Goal: Contribute content

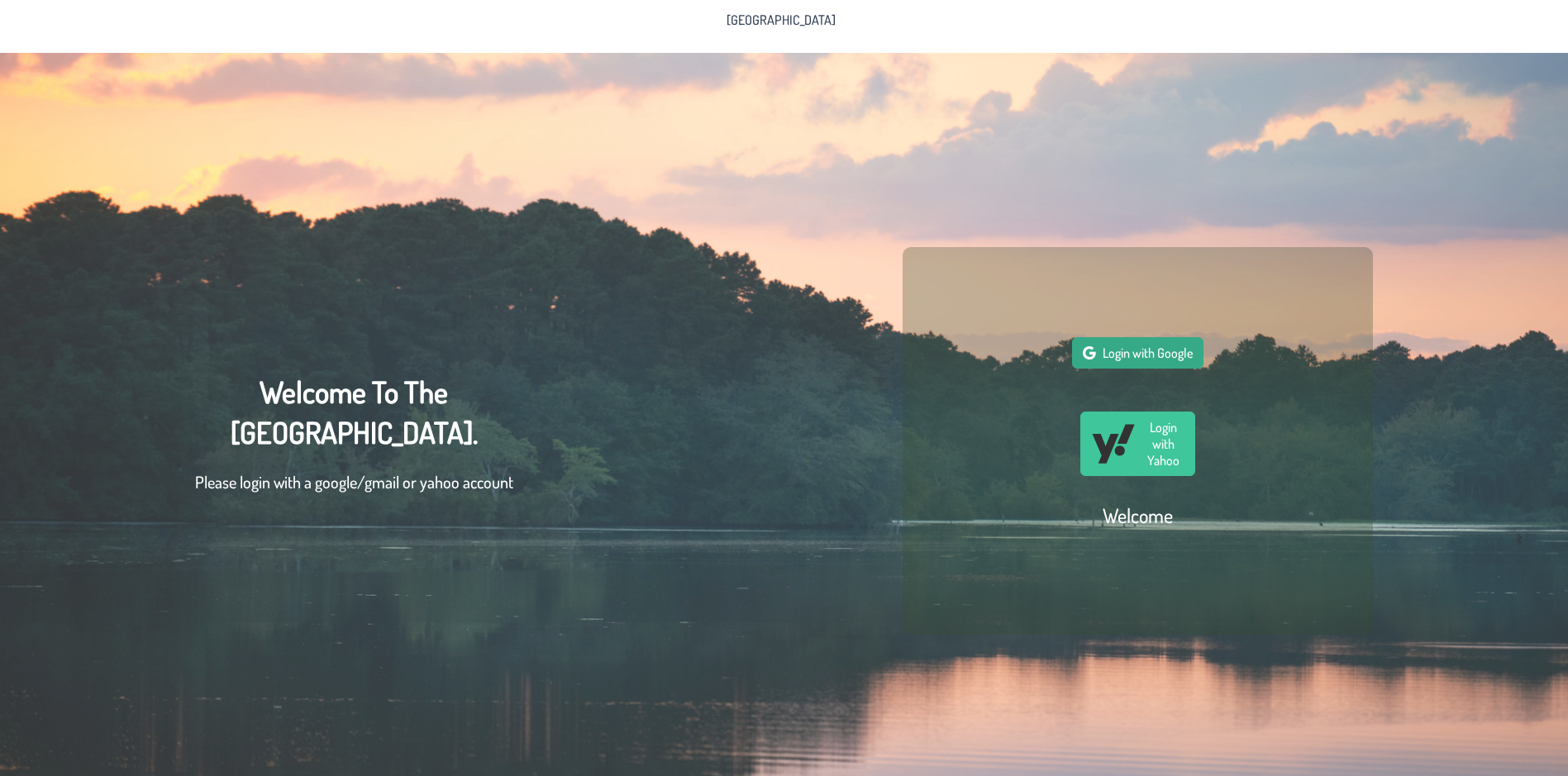
click at [1162, 361] on span "Login with Google" at bounding box center [1147, 352] width 90 height 16
click at [1155, 355] on span "Login with Google" at bounding box center [1147, 352] width 90 height 16
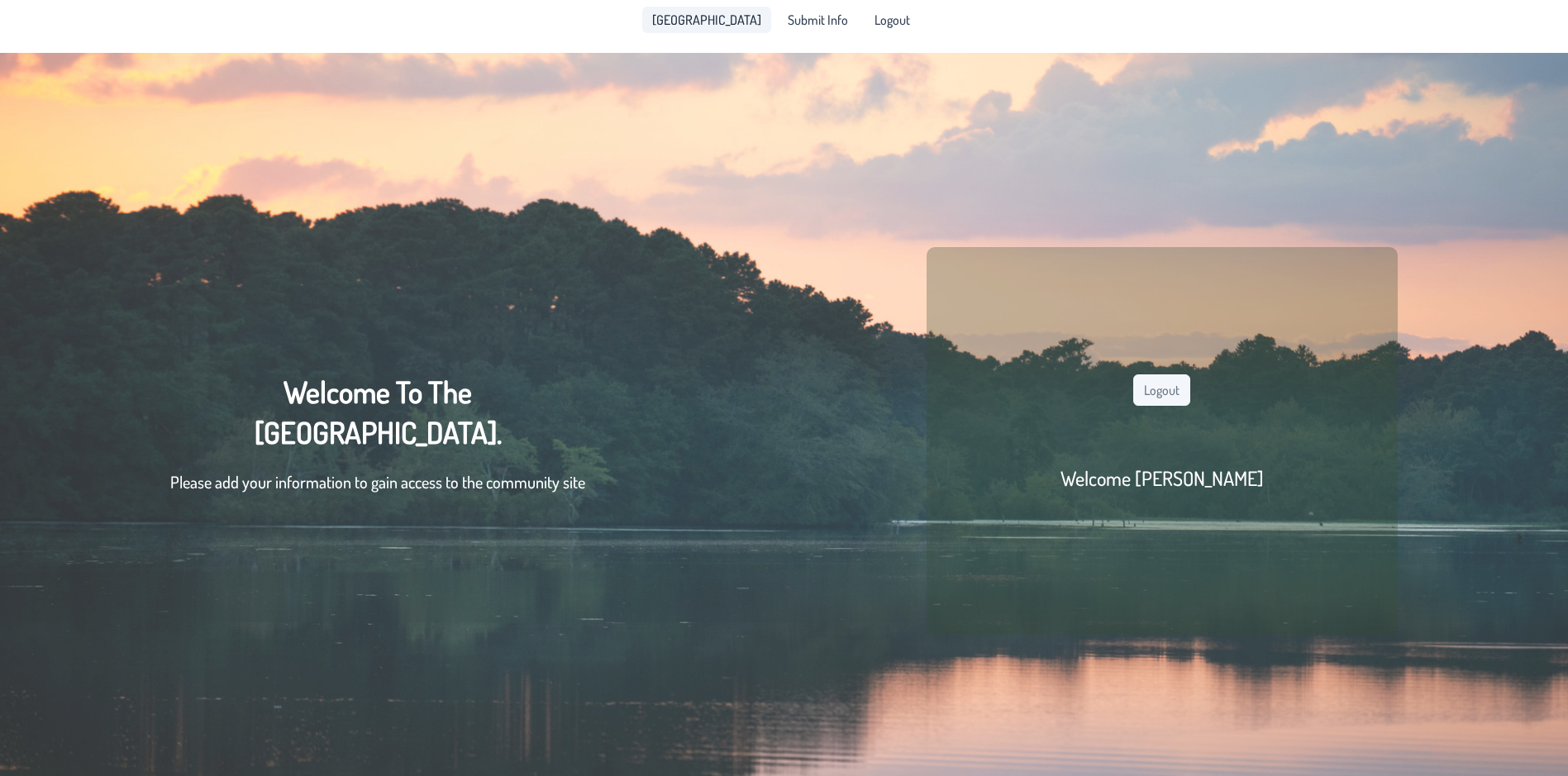
click at [692, 22] on span "[GEOGRAPHIC_DATA]" at bounding box center [707, 20] width 109 height 13
click at [723, 20] on span "[GEOGRAPHIC_DATA]" at bounding box center [707, 20] width 109 height 13
click at [788, 20] on span "Submit Info" at bounding box center [818, 20] width 61 height 13
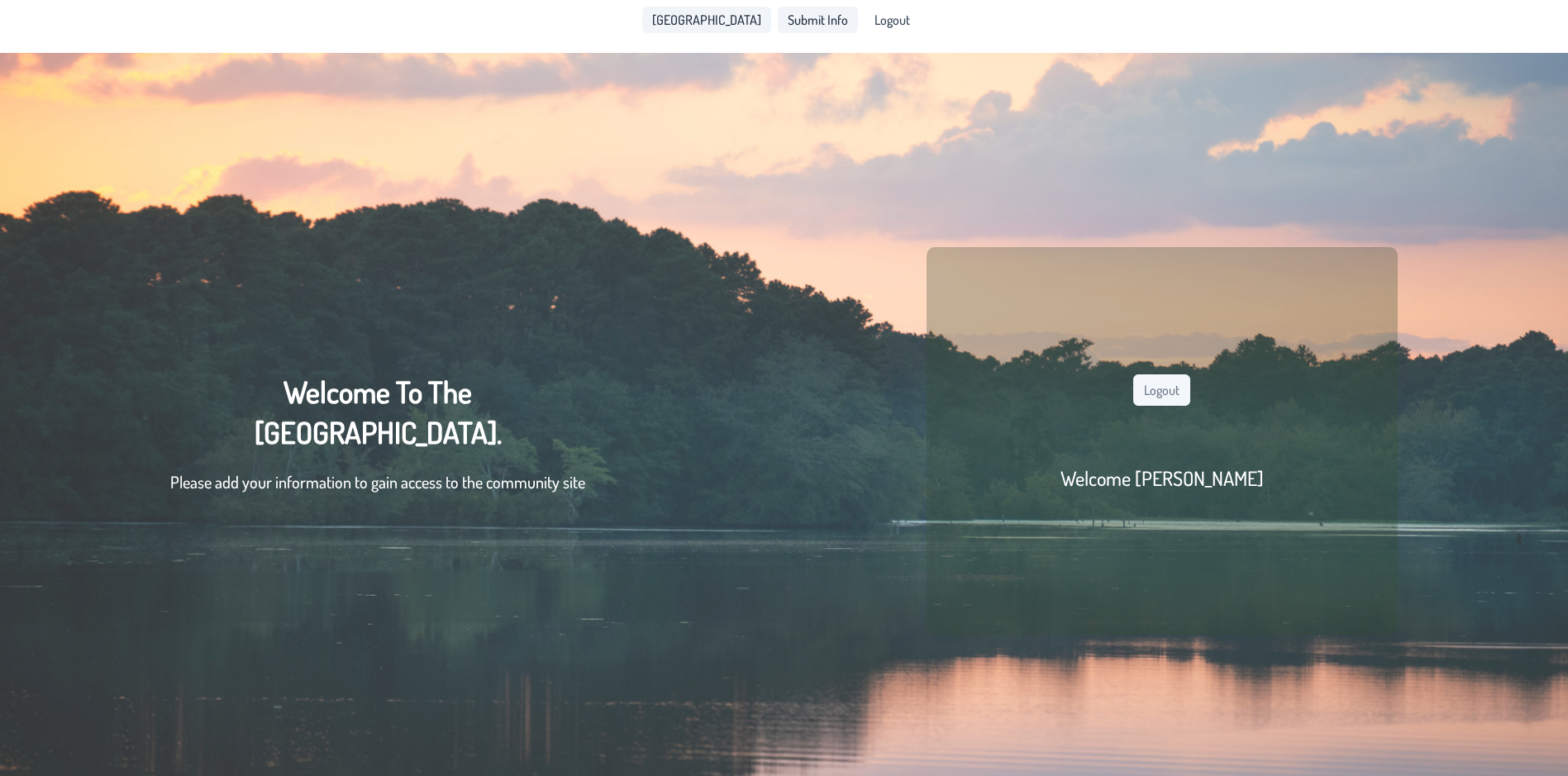
click at [735, 24] on span "[GEOGRAPHIC_DATA]" at bounding box center [707, 20] width 109 height 13
click at [794, 24] on span "Submit Info" at bounding box center [818, 20] width 61 height 13
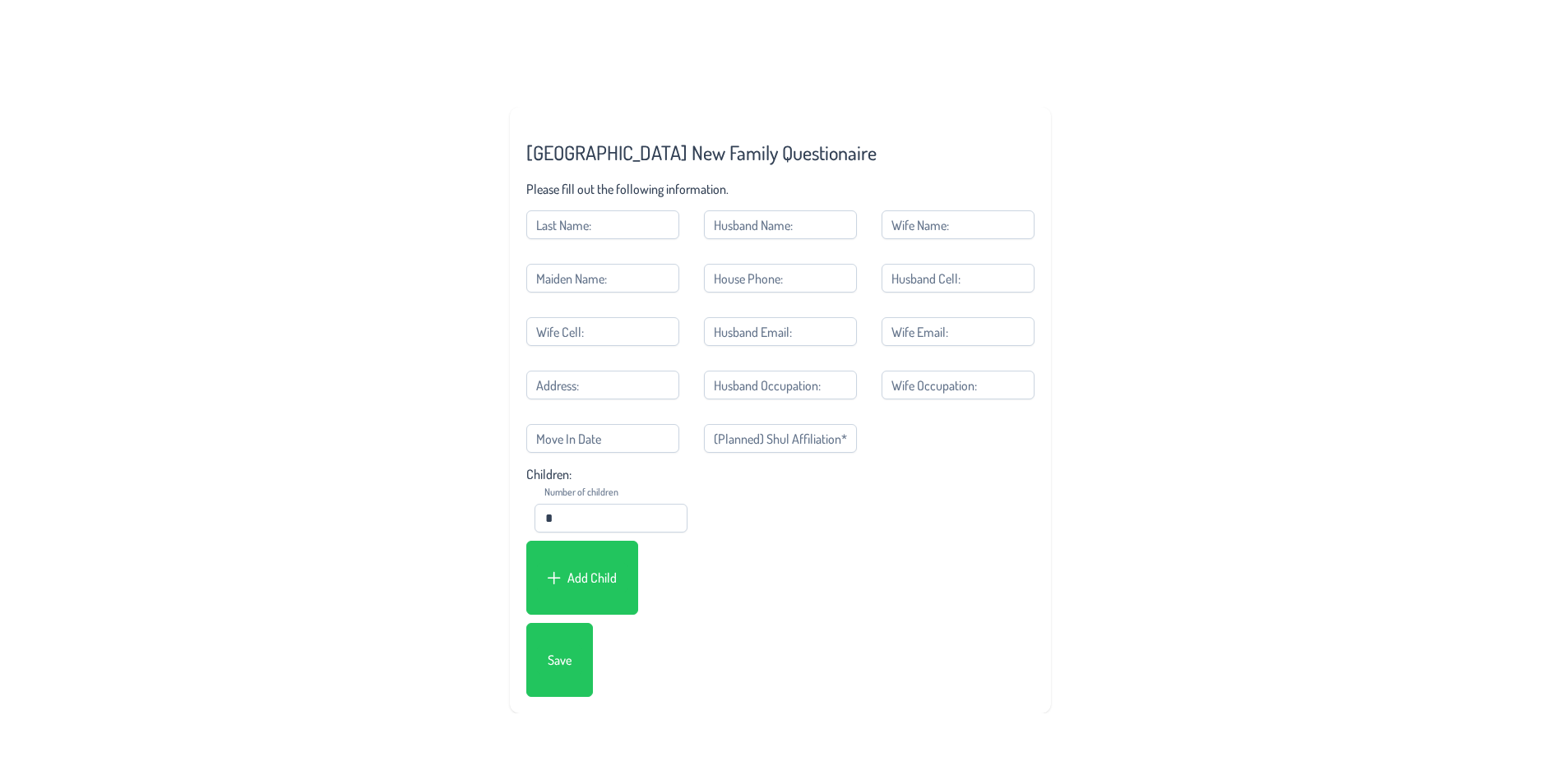
scroll to position [53, 0]
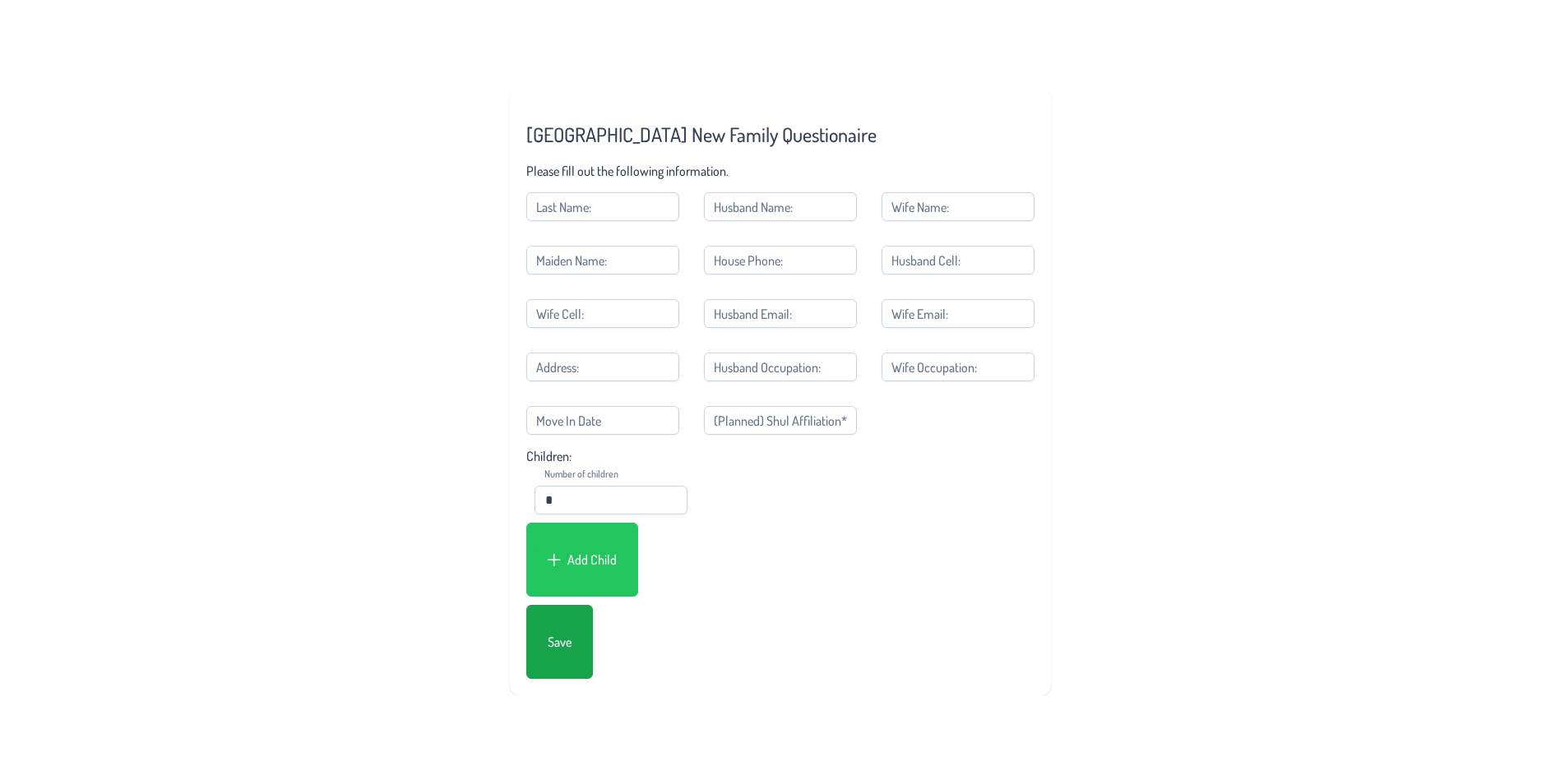
click at [566, 649] on button "Save" at bounding box center [560, 642] width 45 height 31
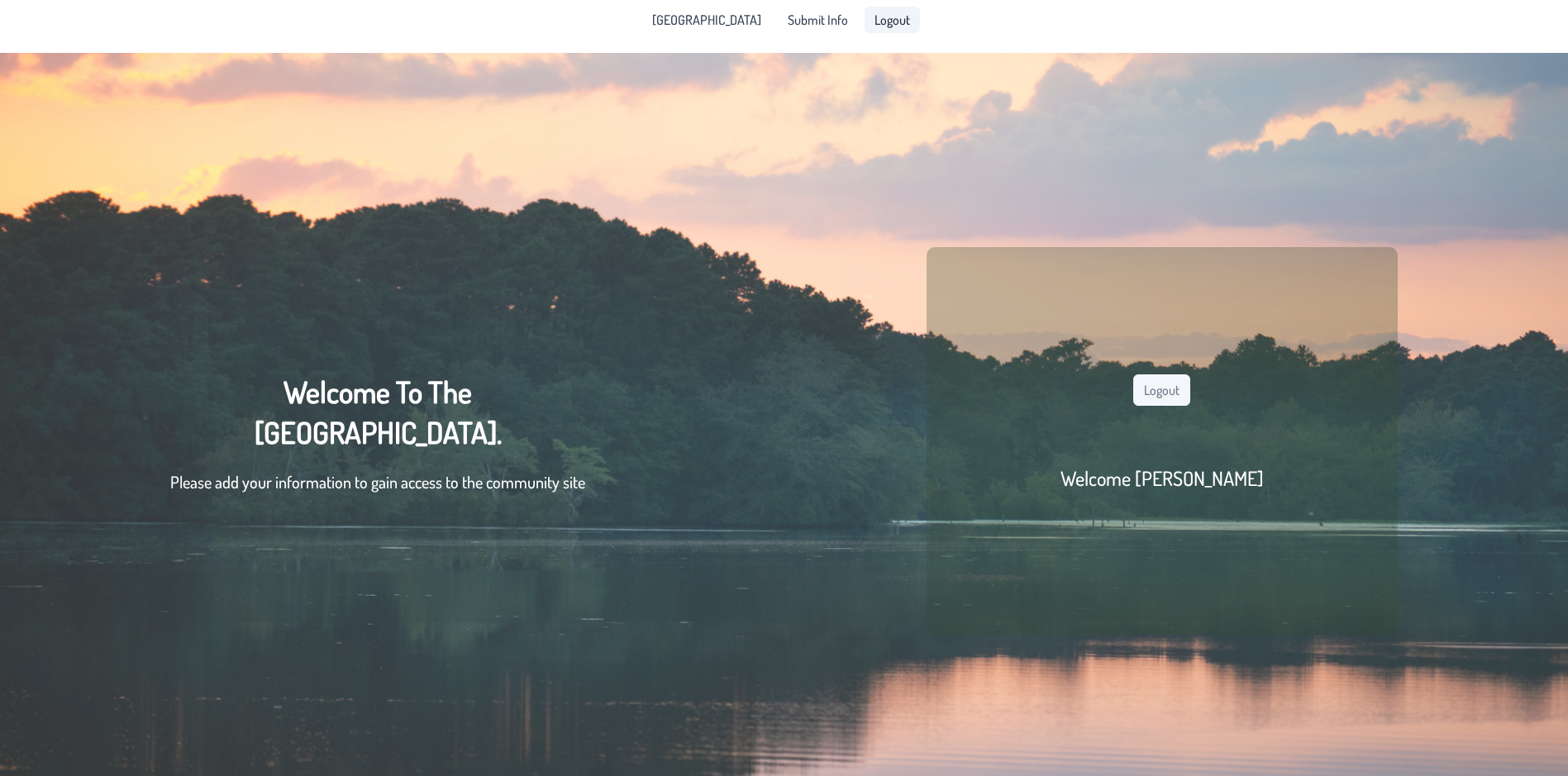
click at [880, 21] on span "Logout" at bounding box center [892, 20] width 35 height 13
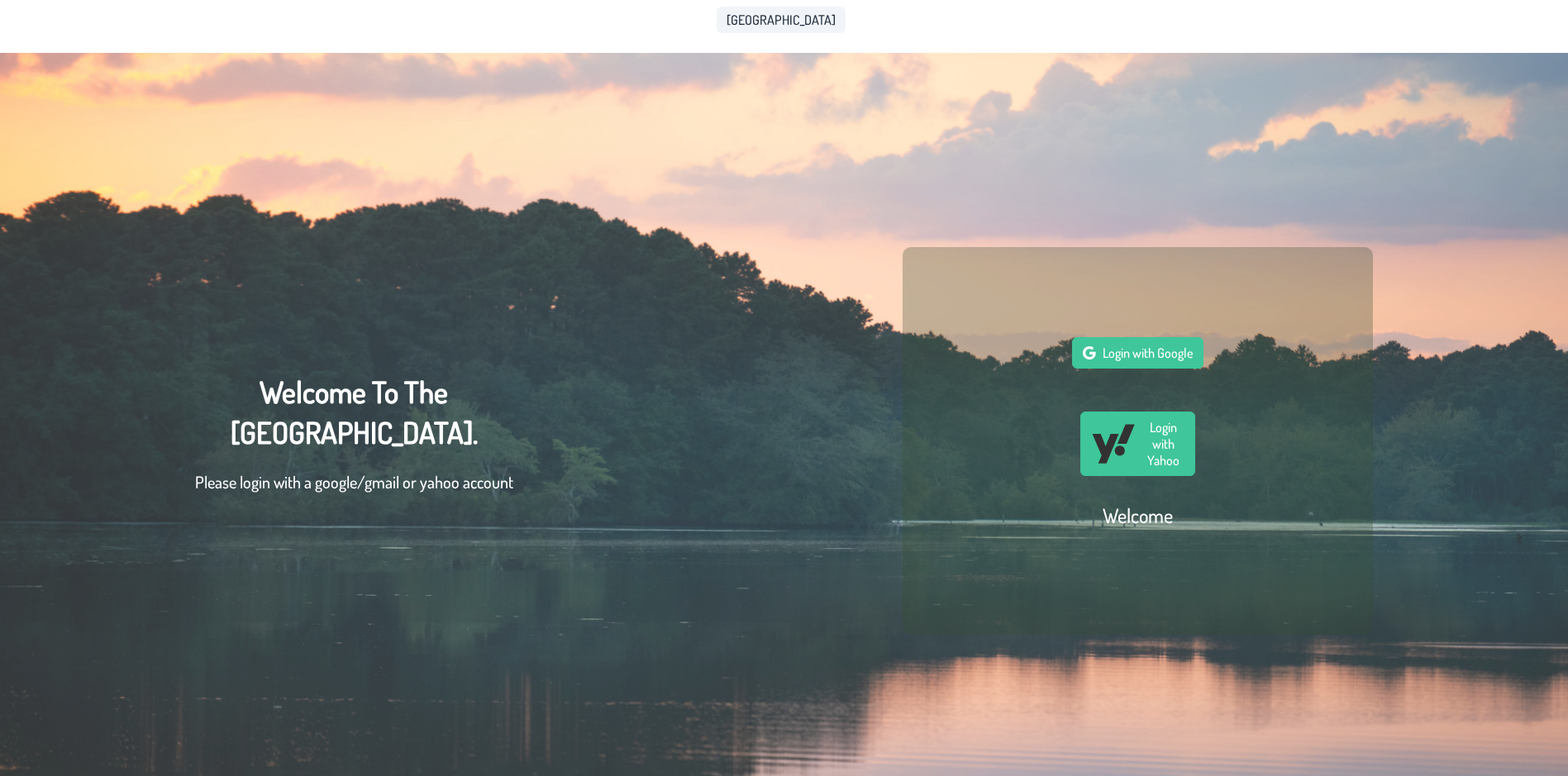
click at [781, 28] on link "[GEOGRAPHIC_DATA]" at bounding box center [781, 20] width 129 height 27
click at [1115, 352] on span "Login with Google" at bounding box center [1147, 352] width 90 height 16
click at [1174, 361] on span "Login with Google" at bounding box center [1147, 352] width 90 height 16
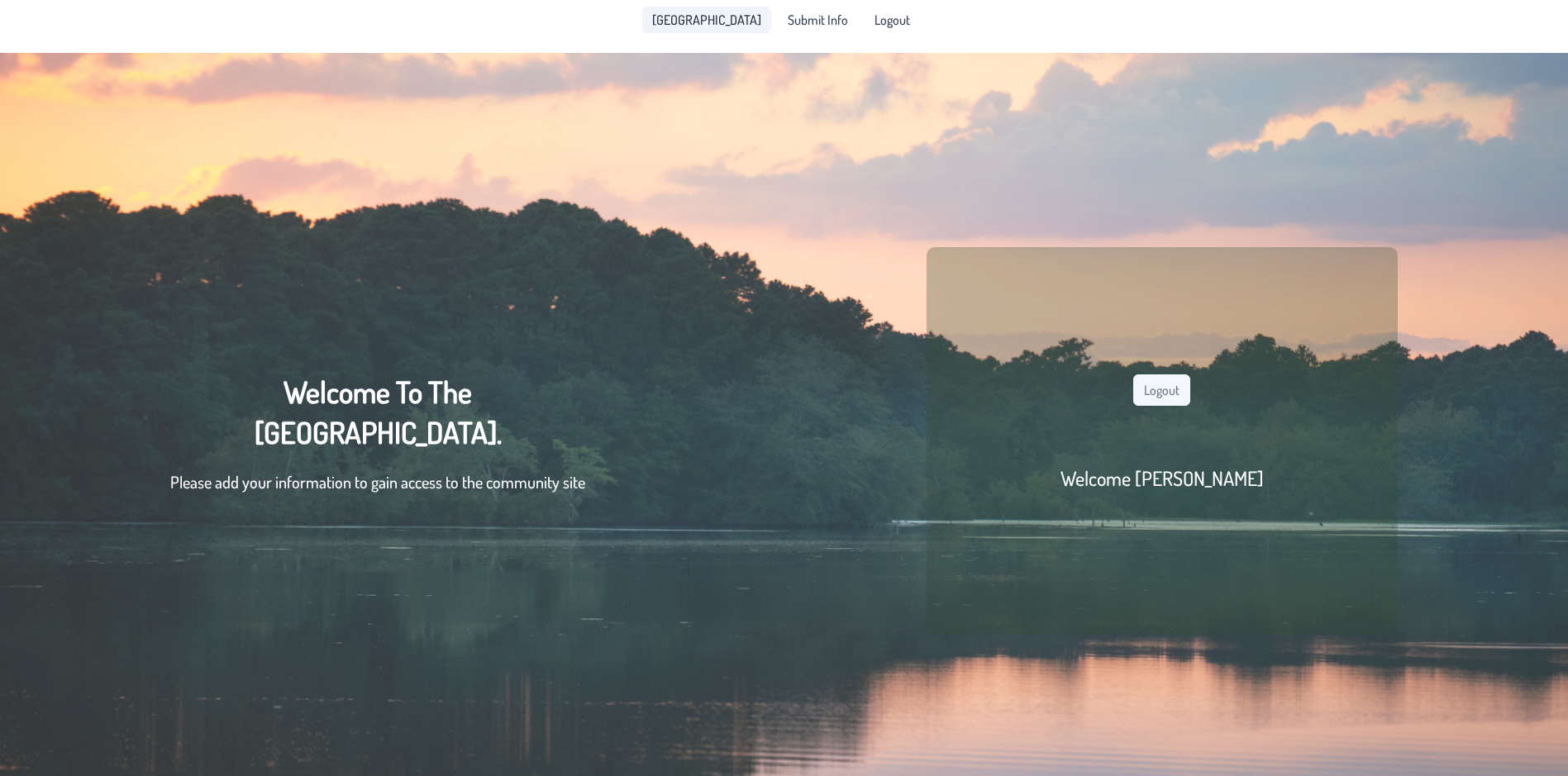
click at [739, 16] on span "[GEOGRAPHIC_DATA]" at bounding box center [707, 20] width 109 height 13
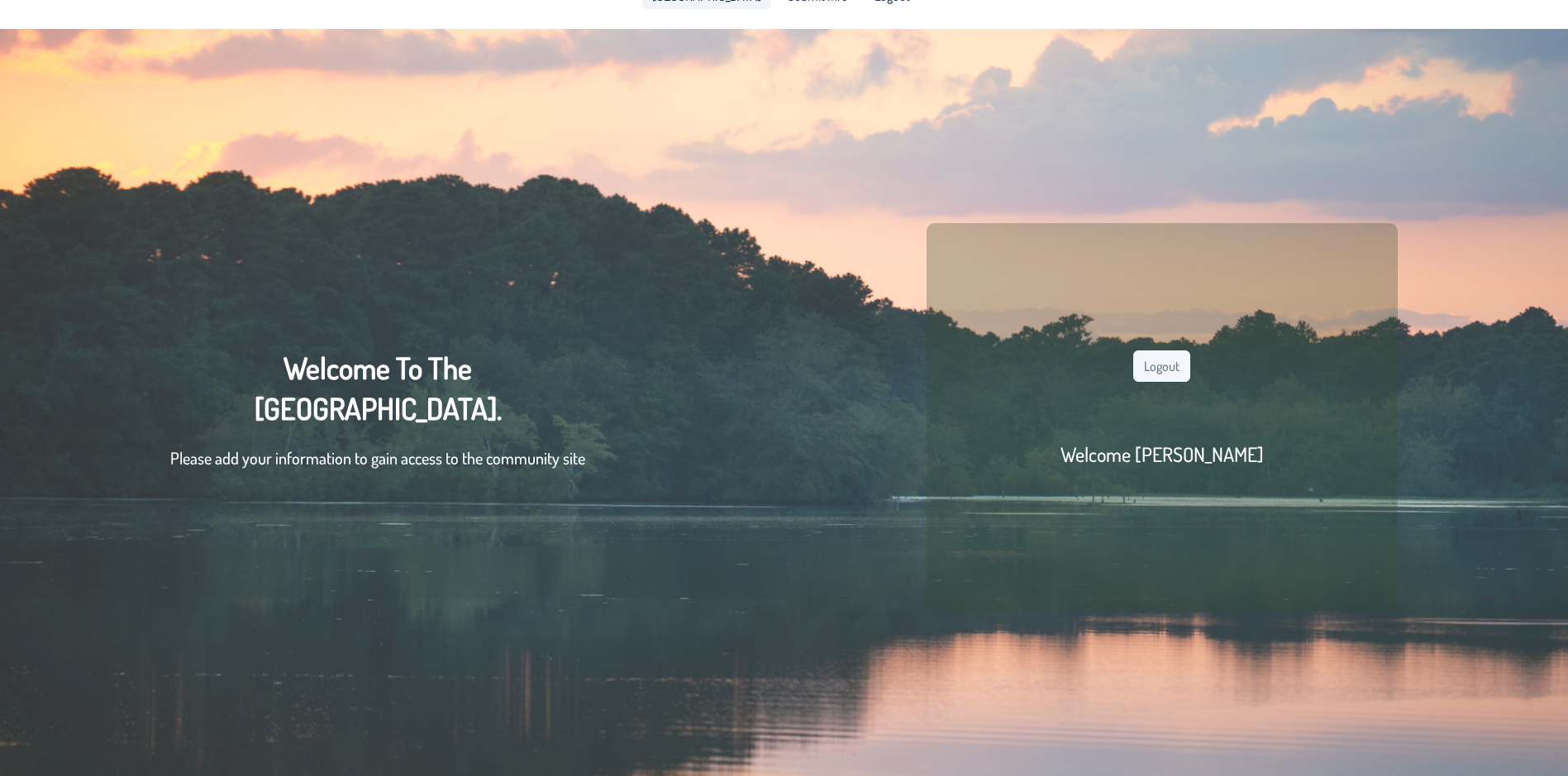
scroll to position [11, 0]
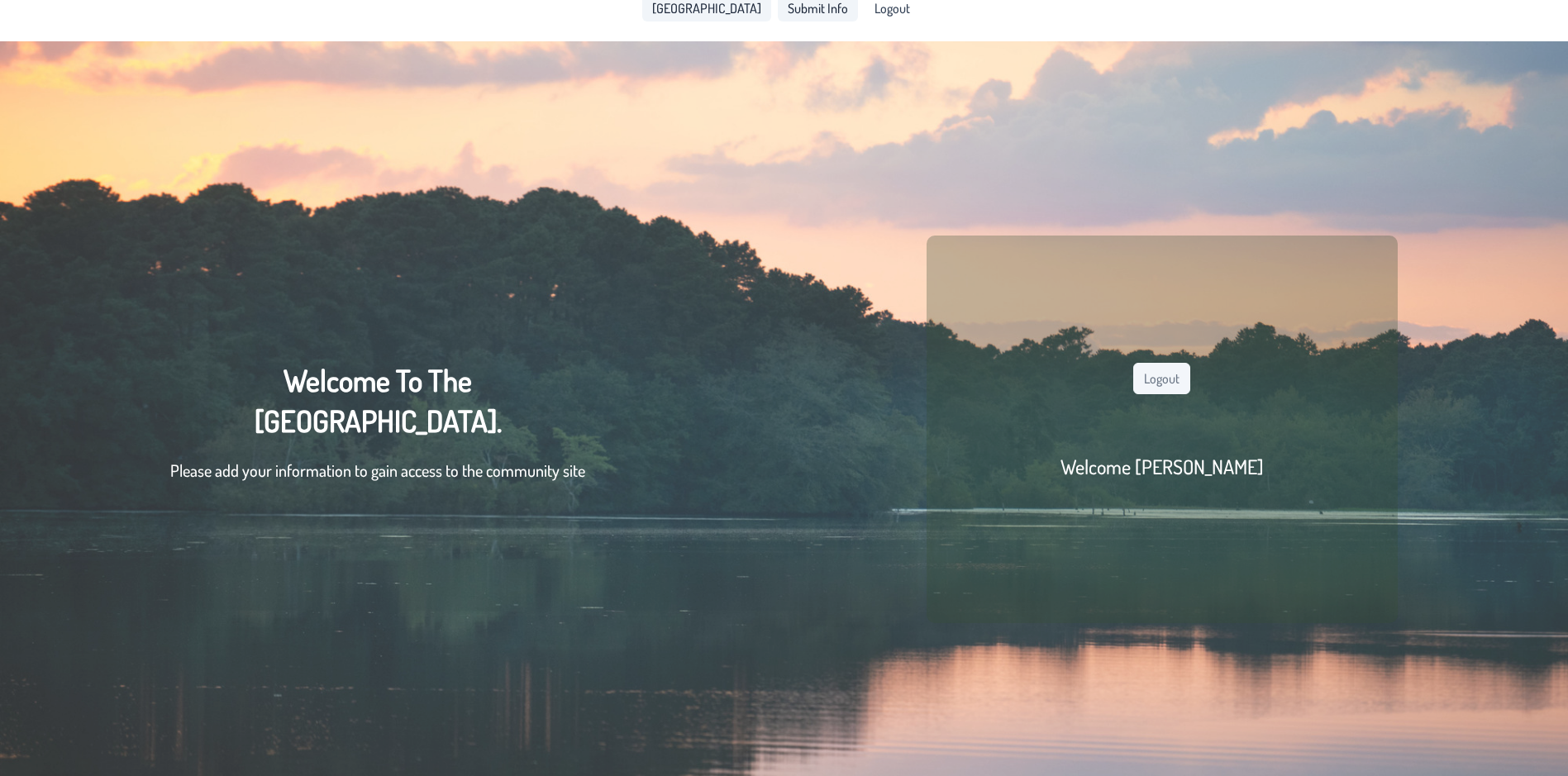
click at [821, 21] on link "Submit Info" at bounding box center [818, 9] width 81 height 27
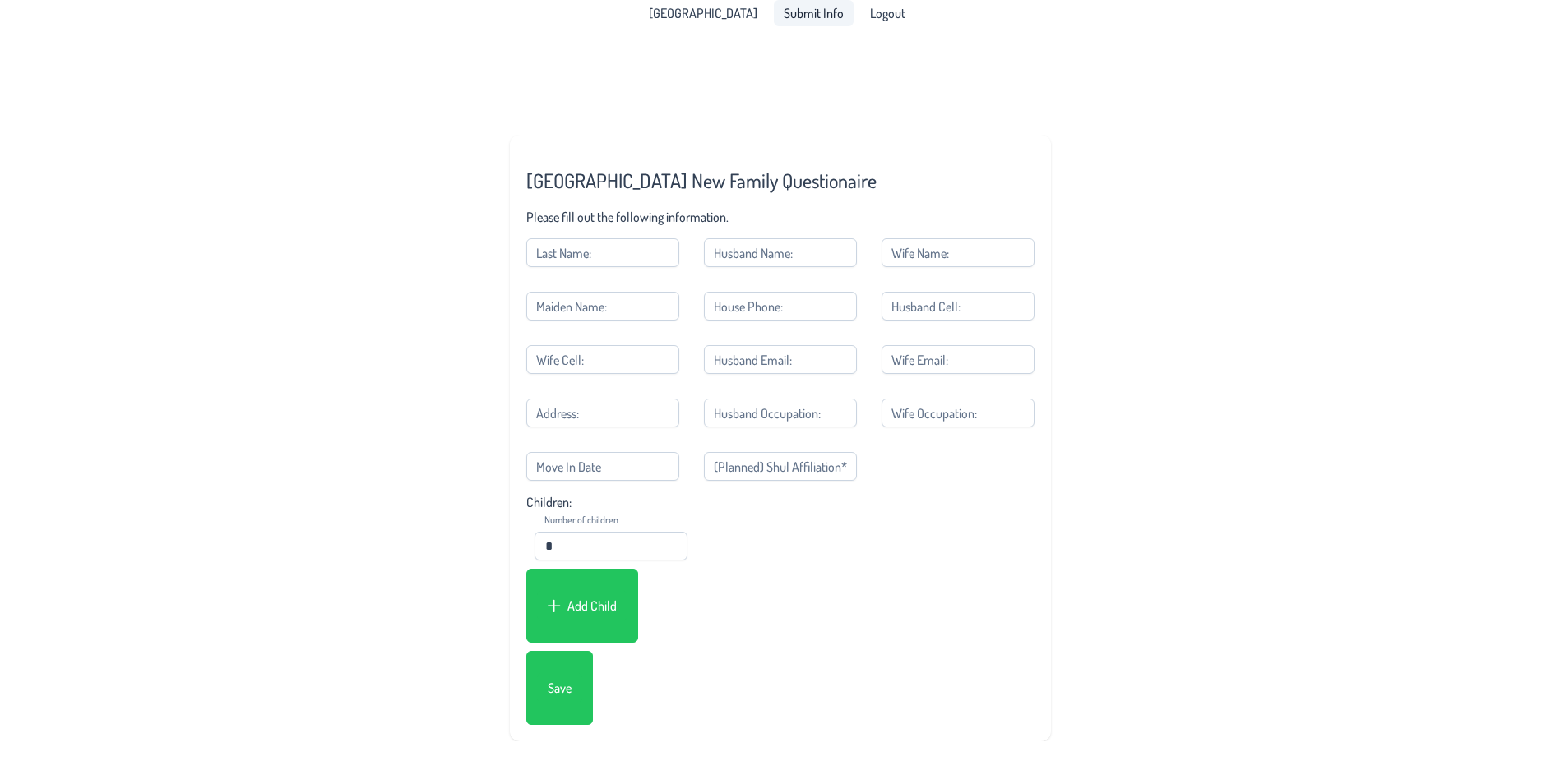
scroll to position [53, 0]
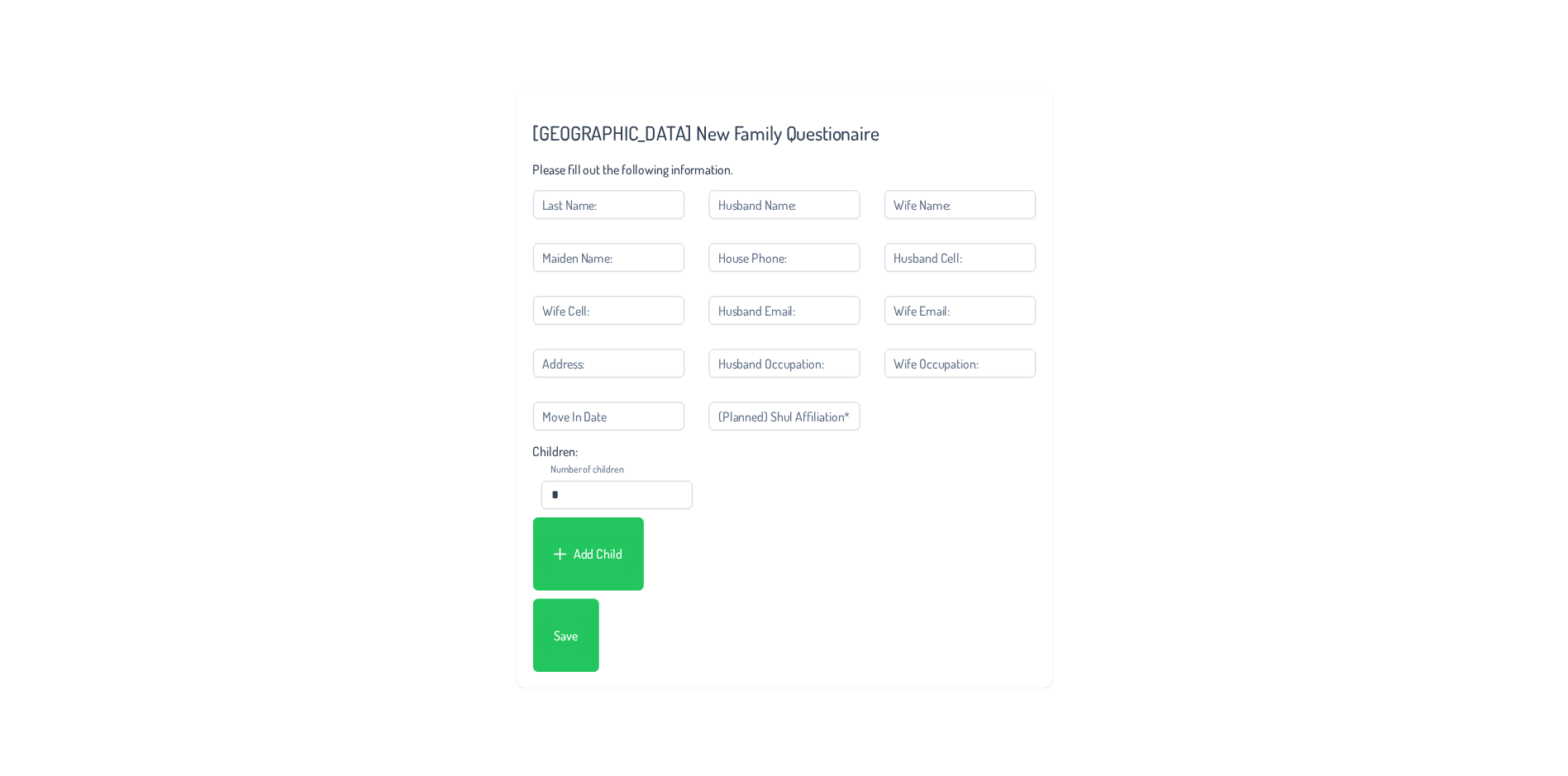
scroll to position [11, 0]
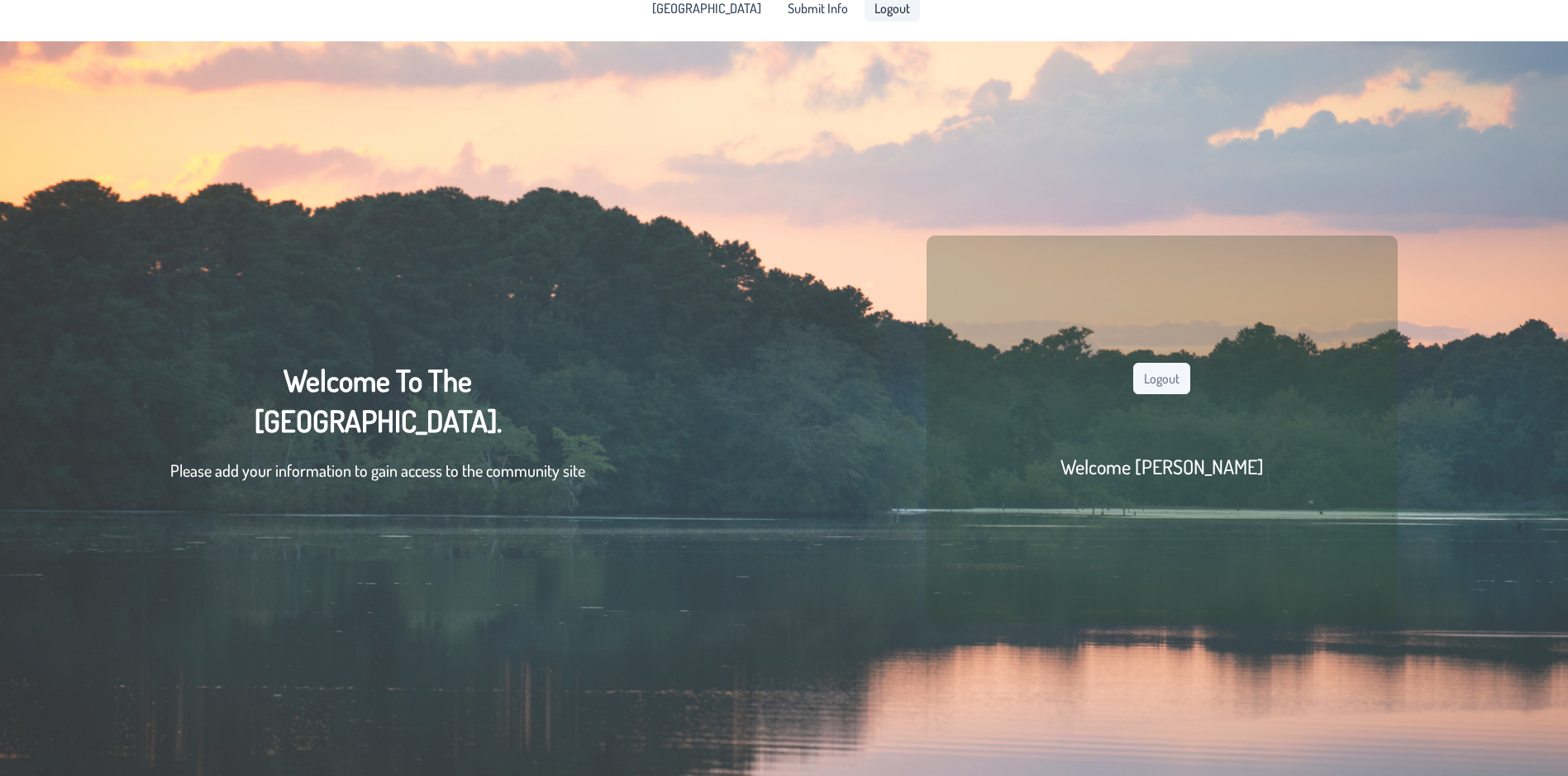
click at [875, 4] on span "Logout" at bounding box center [892, 9] width 35 height 13
